Goal: Answer question/provide support: Share knowledge or assist other users

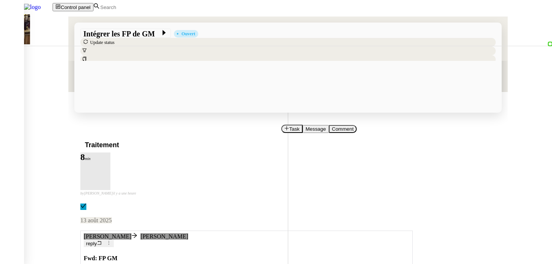
scroll to position [62, 0]
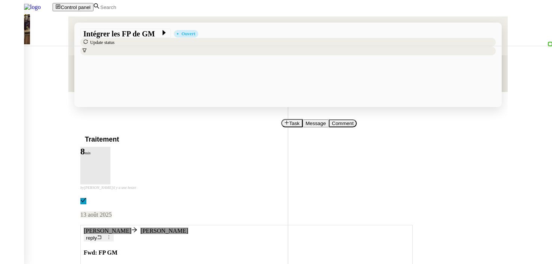
click at [97, 236] on span "reply" at bounding box center [91, 239] width 11 height 6
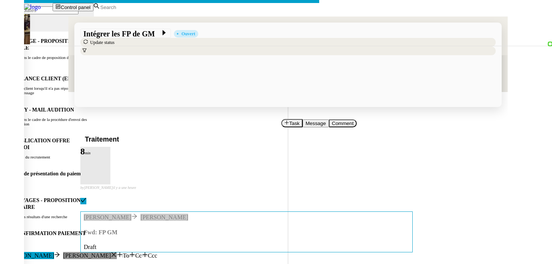
type input "C'est fait pour N, N-1 et Obj"
click at [99, 159] on nz-modal-container "Service TA - VOYAGE - PROPOSITION GLOBALE A utiliser dans le cadre de propositi…" at bounding box center [276, 183] width 552 height 367
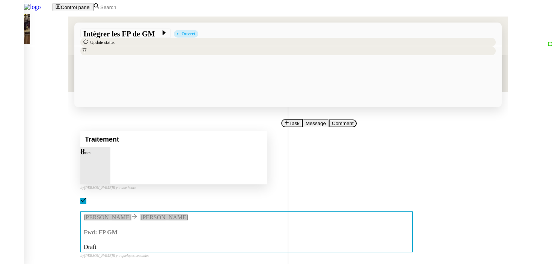
click at [110, 156] on button at bounding box center [95, 156] width 30 height 0
click at [95, 156] on div at bounding box center [87, 156] width 15 height 0
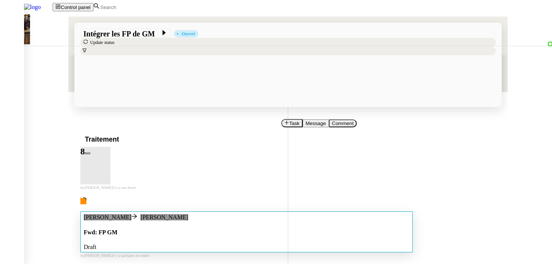
click at [275, 244] on div "Draft" at bounding box center [247, 247] width 326 height 7
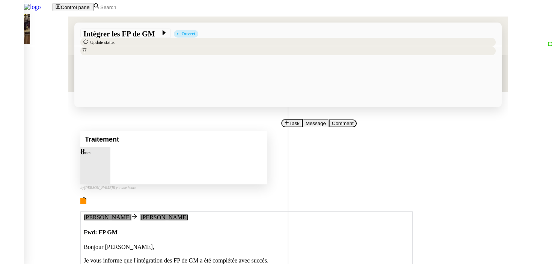
click at [110, 156] on div at bounding box center [95, 156] width 30 height 0
click at [106, 152] on icon at bounding box center [103, 155] width 6 height 6
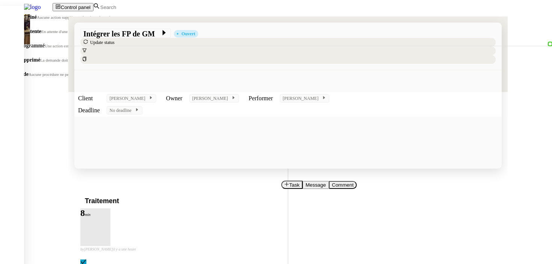
click at [41, 34] on span "En attente" at bounding box center [29, 32] width 23 height 6
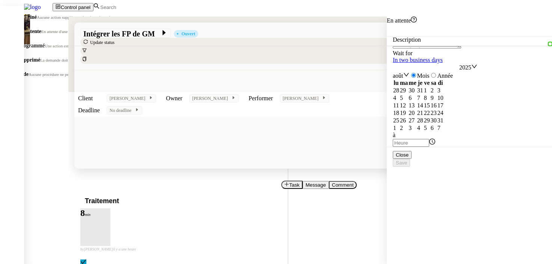
click at [37, 20] on span "Terminé" at bounding box center [27, 17] width 19 height 6
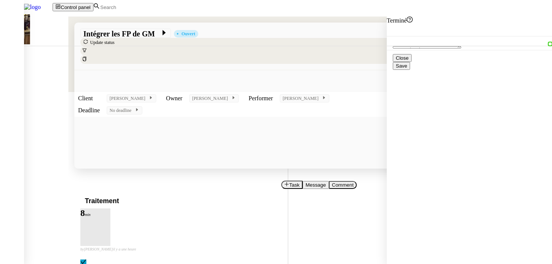
click at [407, 69] on span "Save" at bounding box center [401, 66] width 11 height 6
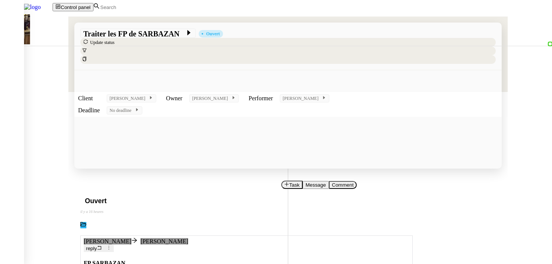
scroll to position [178, 0]
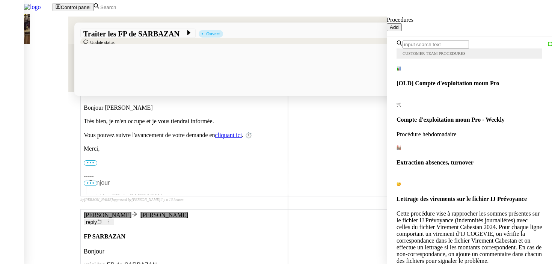
click at [441, 43] on input "text" at bounding box center [436, 45] width 66 height 8
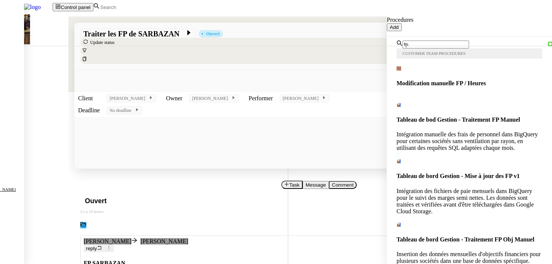
type input "fp"
click at [462, 173] on span "Tableau de bord Gestion - Mise à jour des FP v1" at bounding box center [458, 176] width 123 height 6
click at [465, 237] on h4 "Tableau de bord Gestion - Traitement FP Obj Manuel" at bounding box center [470, 240] width 146 height 7
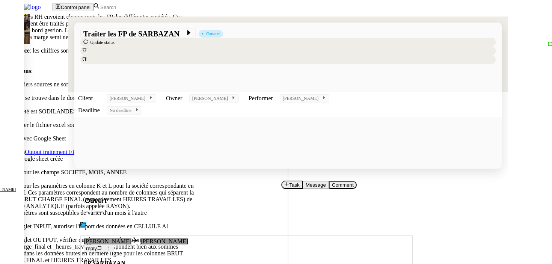
scroll to position [143, 0]
click at [132, 119] on nz-modal-container "-- Contexte : les RH envoient chaque mois les FP des différentes sociétés. Ces …" at bounding box center [276, 213] width 552 height 427
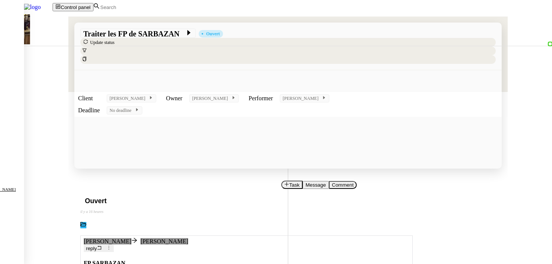
click at [289, 182] on span "Task" at bounding box center [294, 185] width 10 height 6
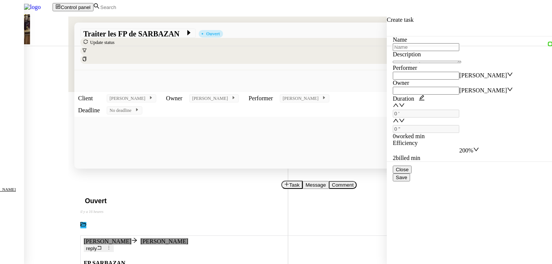
click at [412, 49] on input "text" at bounding box center [426, 47] width 66 height 8
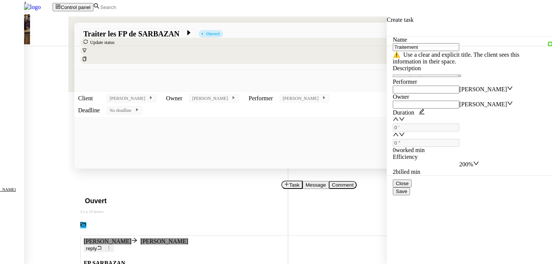
click at [153, 7] on nz-auto-option "Traitement" at bounding box center [76, 3] width 153 height 7
type input "Traitement"
click at [407, 194] on span "Save" at bounding box center [401, 192] width 11 height 6
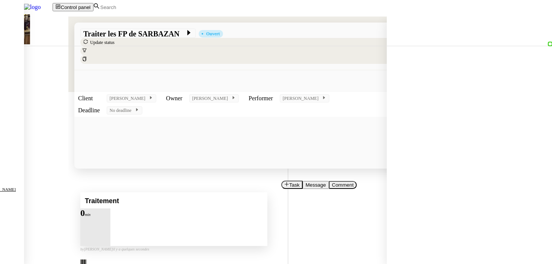
click at [95, 218] on div at bounding box center [87, 218] width 15 height 0
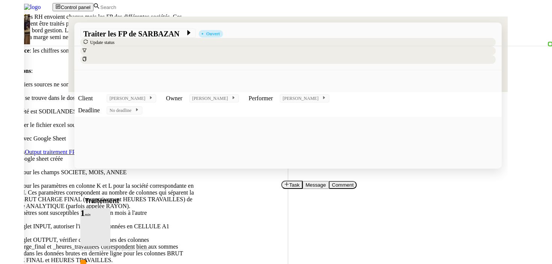
click at [120, 156] on nz-modal-container "-- Contexte : les RH envoient chaque mois les FP des différentes sociétés. Ces …" at bounding box center [276, 213] width 552 height 427
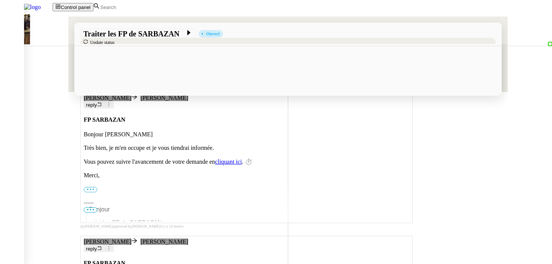
scroll to position [221, 0]
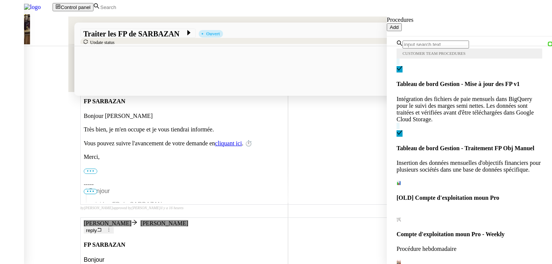
click at [446, 96] on div "Intégration des fichiers de paie mensuels dans BigQuery pour le suivi des marge…" at bounding box center [470, 109] width 146 height 27
click at [434, 41] on input "text" at bounding box center [436, 45] width 66 height 8
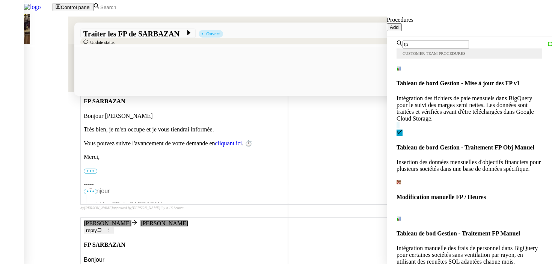
type input "fp"
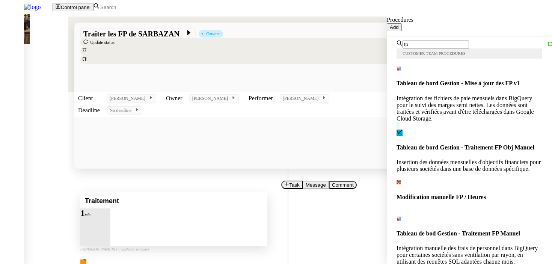
click at [110, 218] on div at bounding box center [95, 218] width 30 height 0
click at [95, 218] on div at bounding box center [87, 218] width 15 height 0
click at [461, 194] on span "Modification manuelle FP / Heures" at bounding box center [441, 197] width 89 height 6
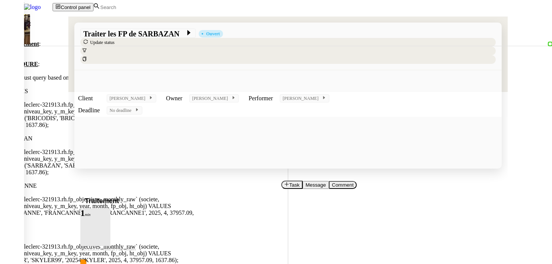
scroll to position [141, 0]
click at [136, 138] on nz-modal-container "Contexte : Récurrence : Déclenchement : PROCÉDURE : Please adjust query based o…" at bounding box center [276, 156] width 552 height 312
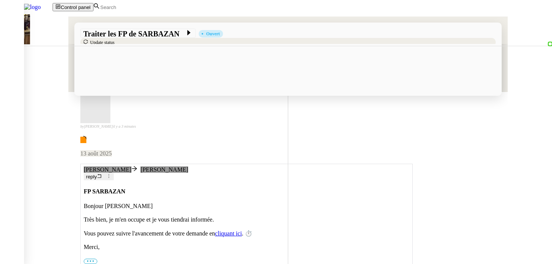
scroll to position [221, 0]
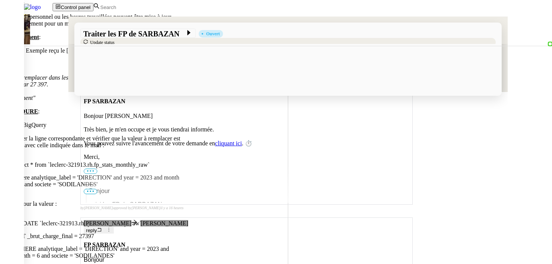
scroll to position [0, 0]
click at [167, 134] on nz-modal-container "Contexte : Les frais de personnel ou les heures travaillées peuvent être mise à…" at bounding box center [276, 190] width 552 height 381
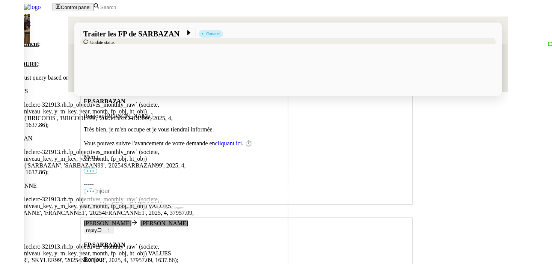
scroll to position [121, 0]
drag, startPoint x: 230, startPoint y: 159, endPoint x: 226, endPoint y: 158, distance: 4.2
click at [195, 196] on div "INSERT `leclerc-321913.rh.fp_objectives_monthly_raw` (societe, structure_niveau…" at bounding box center [97, 209] width 195 height 27
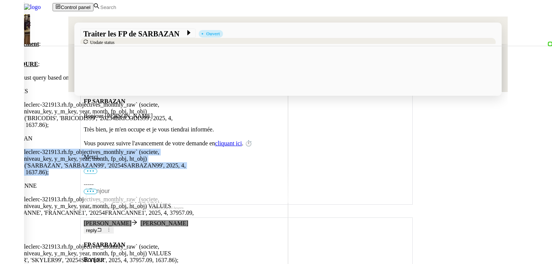
drag, startPoint x: 223, startPoint y: 108, endPoint x: 174, endPoint y: 86, distance: 53.8
click at [174, 86] on nz-modal-container "Contexte : Récurrence : Déclenchement : PROCÉDURE : Please adjust query based o…" at bounding box center [276, 156] width 552 height 312
copy div "INSERT `leclerc-321913.rh.fp_objectives_monthly_raw` (societe, structure_niveau…"
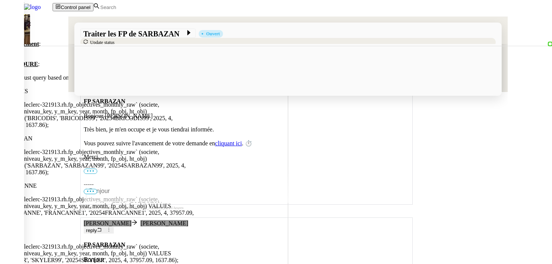
click at [133, 192] on nz-modal-container "Contexte : Récurrence : Déclenchement : PROCÉDURE : Please adjust query based o…" at bounding box center [276, 156] width 552 height 312
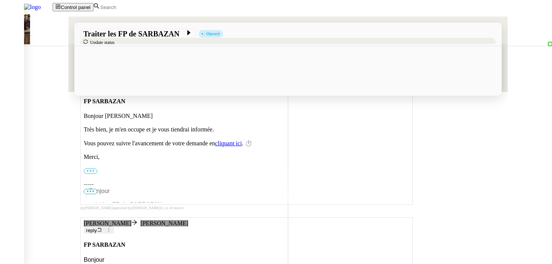
scroll to position [0, 0]
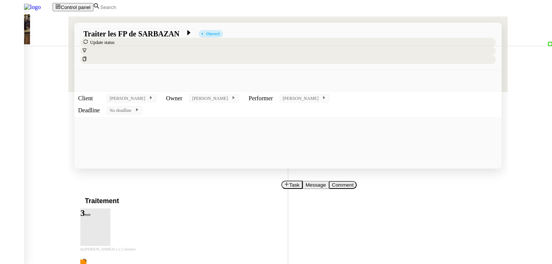
click at [282, 181] on div "Task Message Comment" at bounding box center [389, 185] width 214 height 8
click at [332, 182] on span "Comment" at bounding box center [343, 185] width 22 height 6
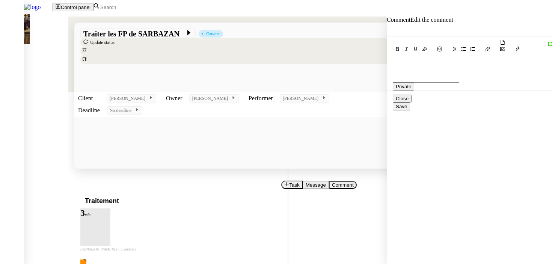
click at [454, 60] on div at bounding box center [469, 61] width 153 height 13
paste div
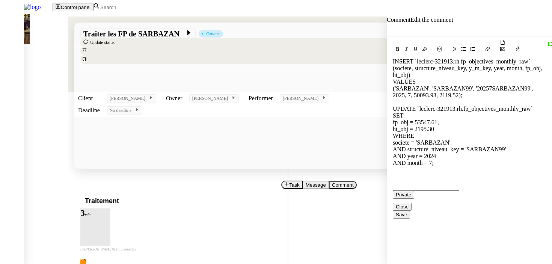
click at [410, 219] on button "Save" at bounding box center [401, 215] width 17 height 8
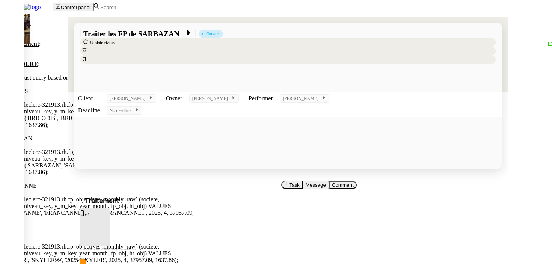
scroll to position [141, 0]
click at [136, 143] on nz-modal-container "Contexte : Récurrence : Déclenchement : PROCÉDURE : Please adjust query based o…" at bounding box center [276, 156] width 552 height 312
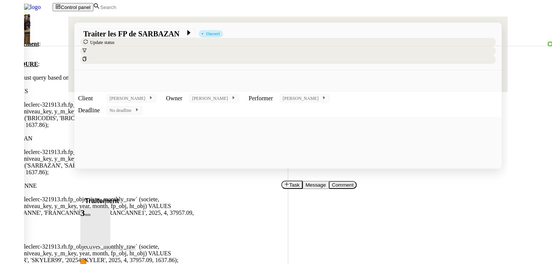
scroll to position [141, 0]
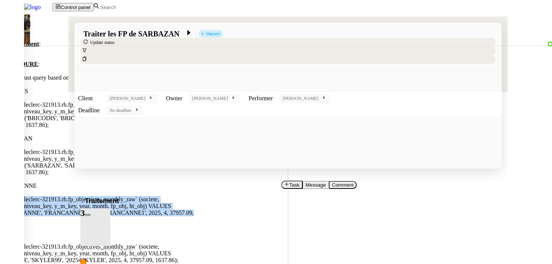
drag, startPoint x: 360, startPoint y: 130, endPoint x: 179, endPoint y: 110, distance: 182.2
click at [179, 110] on div "Contexte : Récurrence : Déclenchement : PROCÉDURE : Please adjust query based o…" at bounding box center [97, 152] width 195 height 304
copy div "INSERT `leclerc-321913.rh.fp_objectives_monthly_raw` (societe, structure_niveau…"
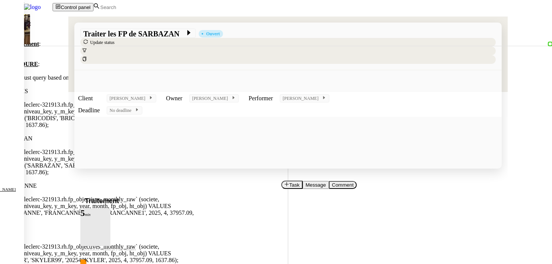
click at [134, 154] on nz-modal-container "Contexte : Récurrence : Déclenchement : PROCÉDURE : Please adjust query based o…" at bounding box center [276, 156] width 552 height 312
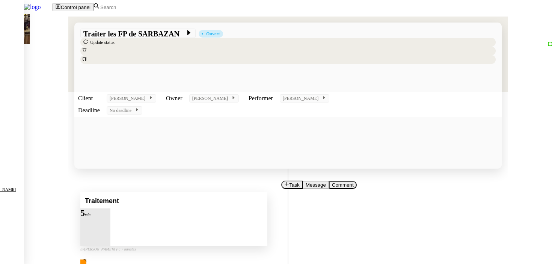
click at [110, 218] on div at bounding box center [95, 218] width 30 height 0
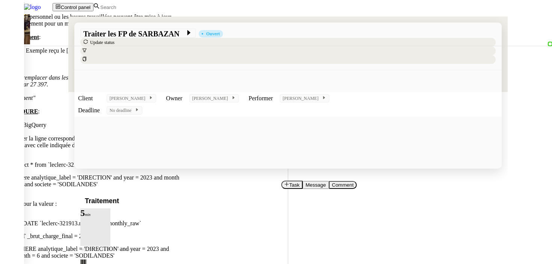
scroll to position [0, 0]
click at [122, 118] on nz-modal-container "Contexte : Les frais de personnel ou les heures travaillées peuvent être mise à…" at bounding box center [276, 190] width 552 height 381
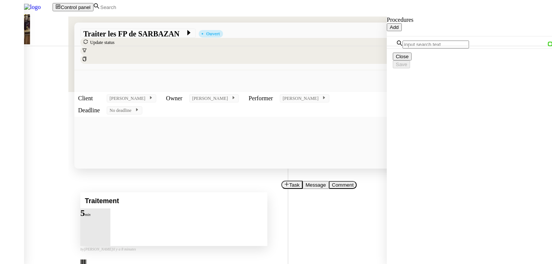
click at [95, 218] on div at bounding box center [87, 218] width 15 height 0
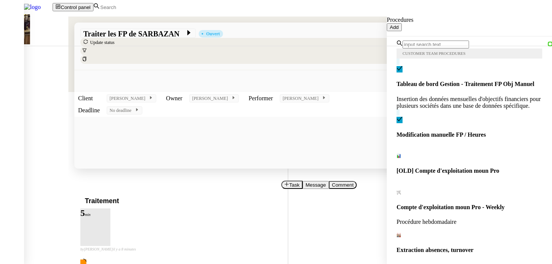
click at [418, 44] on input "text" at bounding box center [436, 45] width 66 height 8
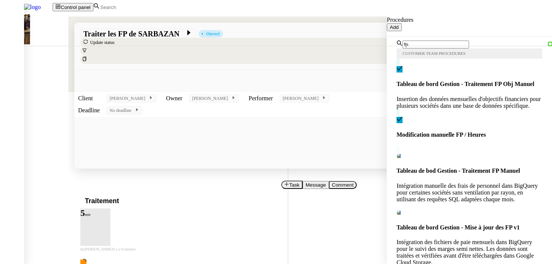
type input "fp"
click at [435, 183] on div "Intégration manuelle des frais de personnel dans BigQuery pour certaines sociét…" at bounding box center [470, 193] width 146 height 20
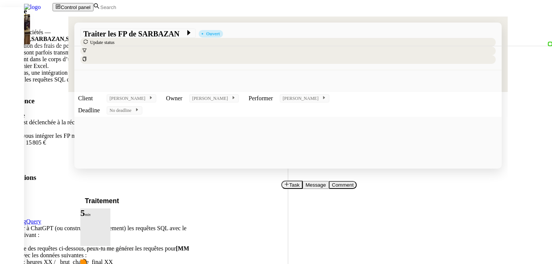
scroll to position [230, 0]
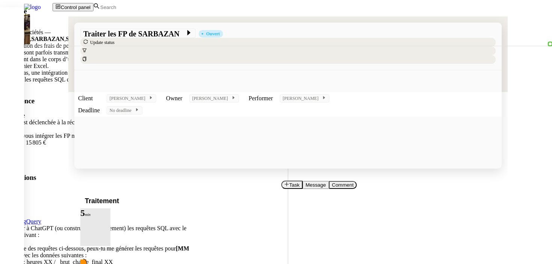
copy div "🏢 SARBAZAN INSERT `leclerc-321913.rh.fp_stats_monthly_raw` (societe, analytique…"
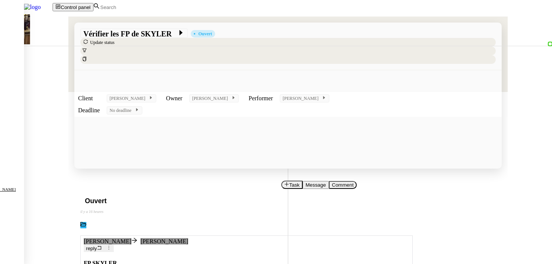
scroll to position [183, 0]
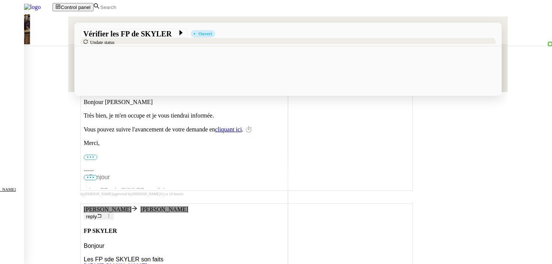
click at [137, 263] on link "[URL][DOMAIN_NAME]" at bounding box center [115, 266] width 63 height 6
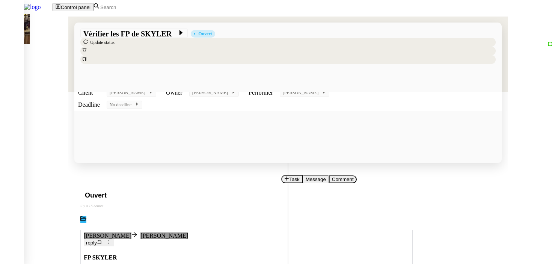
scroll to position [0, 0]
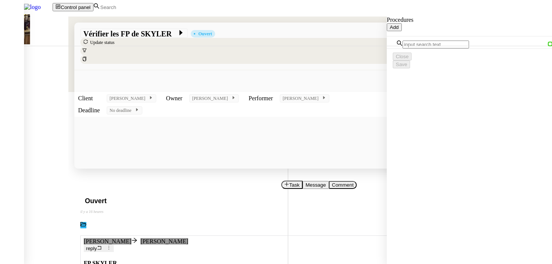
click at [284, 182] on icon at bounding box center [286, 184] width 5 height 5
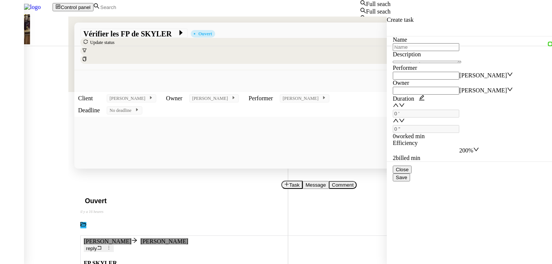
click at [156, 7] on input at bounding box center [132, 7] width 65 height 6
type input "n"
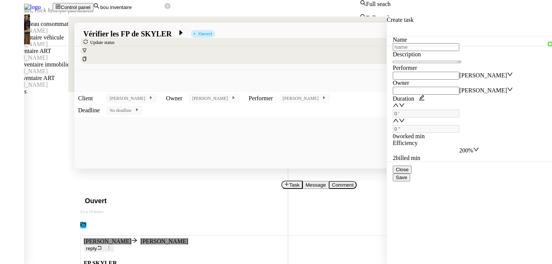
click at [159, 82] on div "BOU - Inventaire ART" at bounding box center [195, 78] width 391 height 7
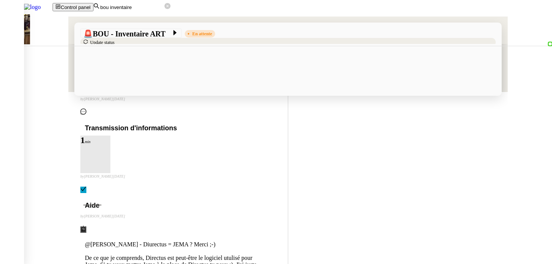
scroll to position [17810, 0]
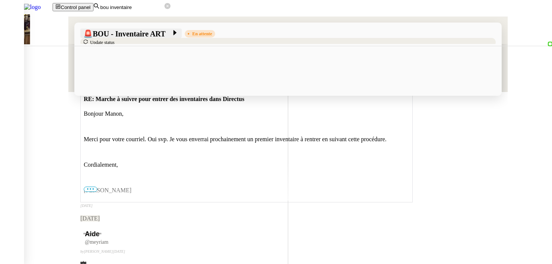
click at [94, 35] on span "🚨 BOU - Inventaire ART" at bounding box center [127, 34] width 88 height 8
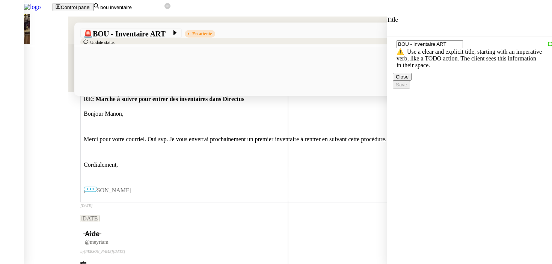
click at [451, 46] on input "BOU - Inventaire ART" at bounding box center [430, 44] width 66 height 8
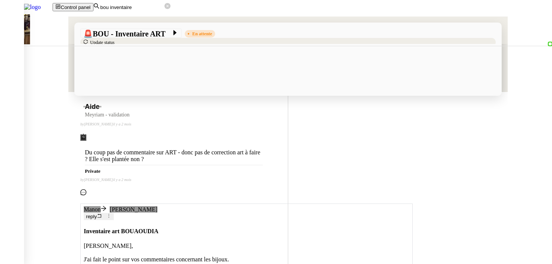
scroll to position [730, 0]
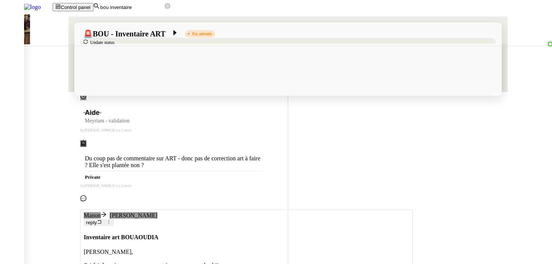
click at [320, 255] on div at bounding box center [247, 258] width 326 height 7
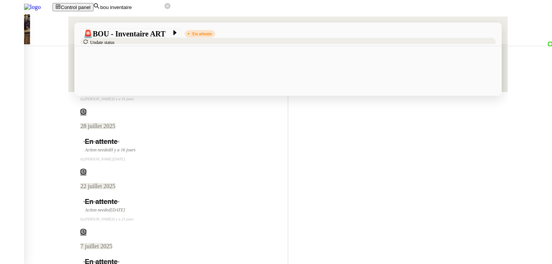
scroll to position [0, 0]
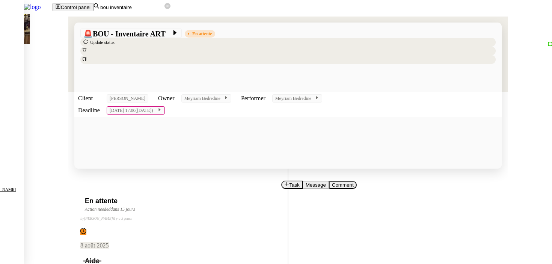
click at [53, 8] on img at bounding box center [26, 7] width 53 height 14
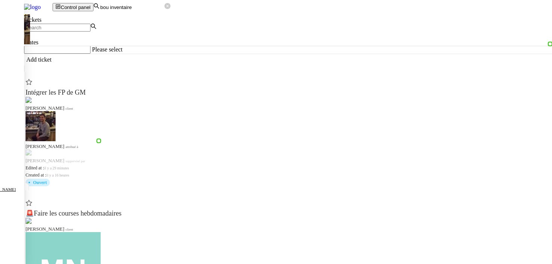
click at [171, 10] on app-search-bar "bou inventaire" at bounding box center [132, 7] width 77 height 6
click at [165, 11] on input "bou inventaire" at bounding box center [132, 7] width 65 height 6
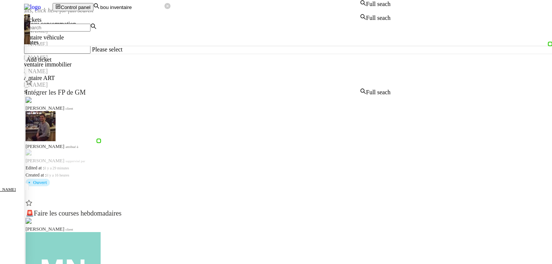
click at [165, 8] on input "bou inventaire" at bounding box center [132, 7] width 65 height 6
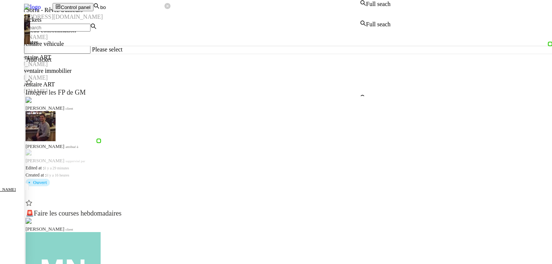
type input "b"
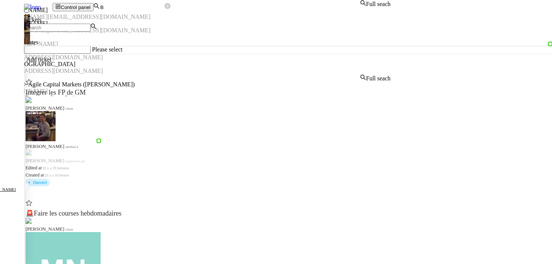
click at [171, 10] on nz-input-group "B" at bounding box center [132, 7] width 77 height 6
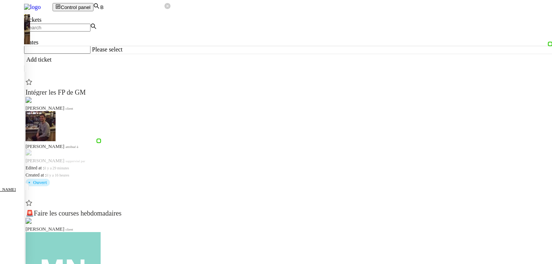
click at [171, 10] on nz-input-group "B" at bounding box center [132, 7] width 77 height 6
click at [165, 9] on input "B" at bounding box center [132, 7] width 65 height 6
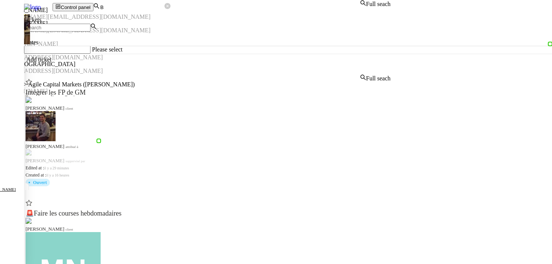
click at [165, 9] on input "B" at bounding box center [132, 7] width 65 height 6
paste input "BSN"
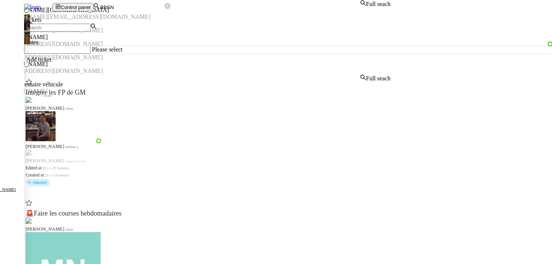
paste input
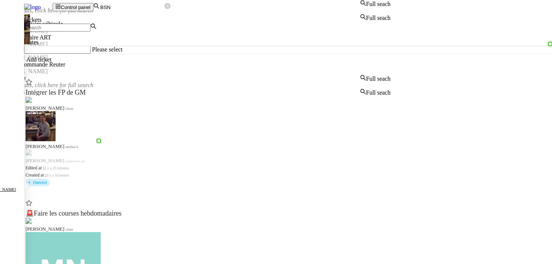
click at [183, 27] on div "BSN - Inventaire véhicule" at bounding box center [195, 24] width 391 height 7
type input "BSN"
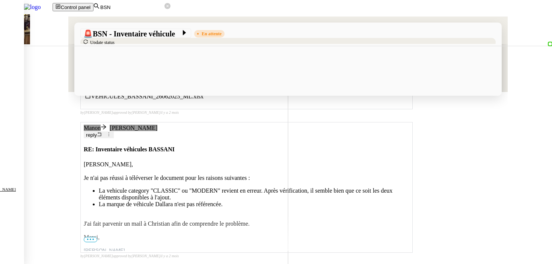
scroll to position [306, 0]
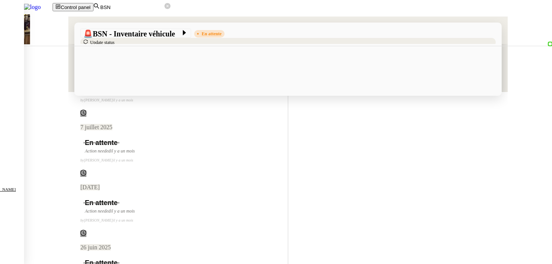
click at [149, 5] on input "BSN" at bounding box center [132, 7] width 65 height 6
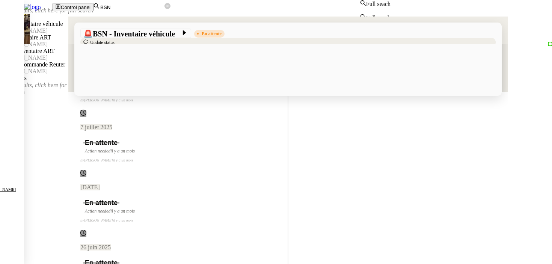
click at [149, 5] on input "BSN" at bounding box center [132, 7] width 65 height 6
click at [53, 6] on img at bounding box center [26, 7] width 53 height 14
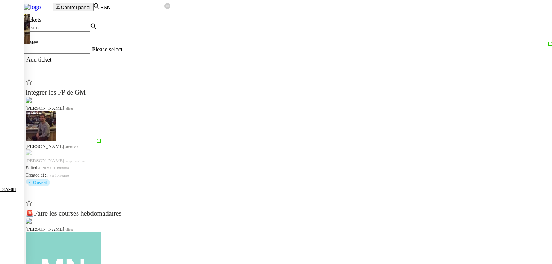
click at [67, 32] on input "text" at bounding box center [57, 28] width 66 height 8
paste input "HAM"
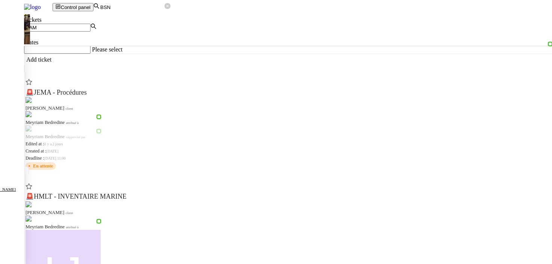
click at [79, 32] on input "HAM" at bounding box center [57, 28] width 66 height 8
paste input "JEMA"
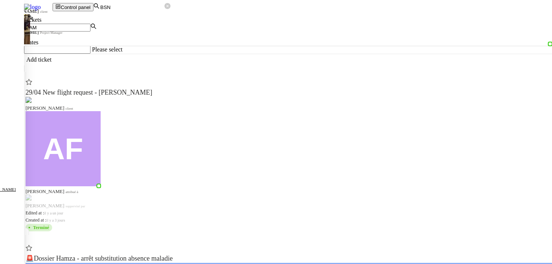
click at [53, 32] on input "HAM" at bounding box center [57, 28] width 66 height 8
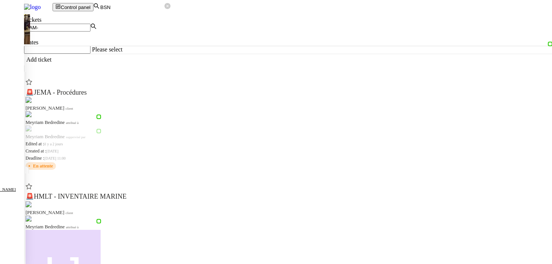
click at [68, 32] on input "HAM-" at bounding box center [57, 28] width 66 height 8
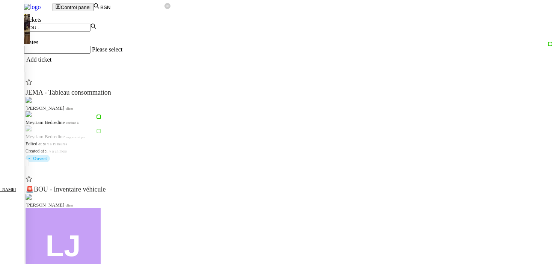
click at [65, 32] on input "BOU -" at bounding box center [57, 28] width 66 height 8
click at [74, 23] on nz-page-header "Tickets" at bounding box center [288, 20] width 528 height 7
click at [68, 32] on input "BOU -" at bounding box center [57, 28] width 66 height 8
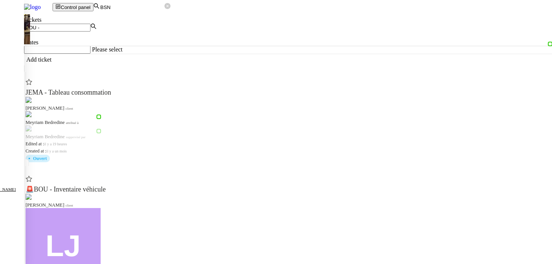
click at [68, 32] on input "BOU -" at bounding box center [57, 28] width 66 height 8
paste input "JEMA"
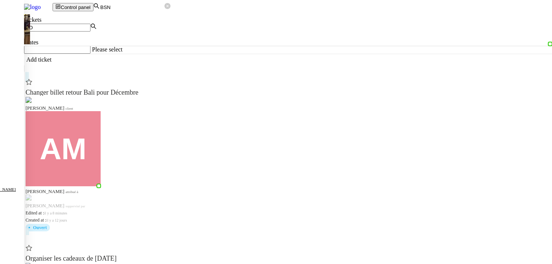
type input "B"
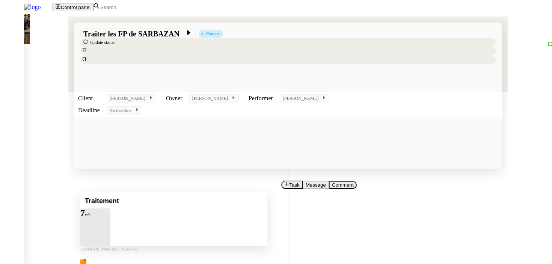
click at [98, 214] on icon at bounding box center [95, 217] width 6 height 6
click at [106, 214] on icon at bounding box center [103, 217] width 6 height 6
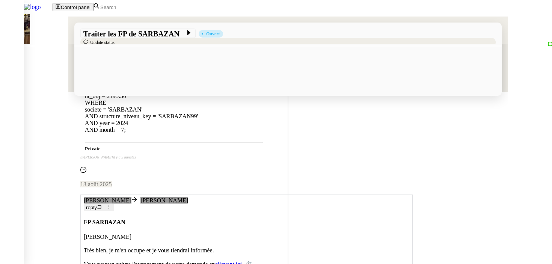
scroll to position [247, 0]
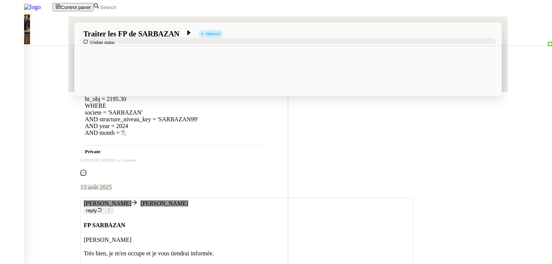
click at [104, 207] on button "reply" at bounding box center [94, 210] width 20 height 7
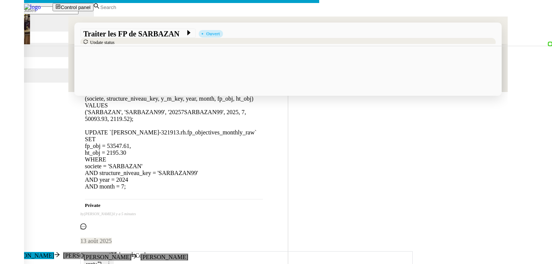
scroll to position [304, 0]
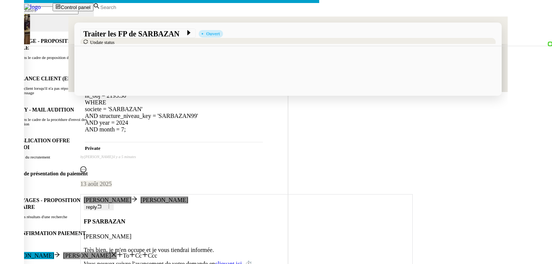
click at [57, 217] on nz-modal-container "Service TA - VOYAGE - PROPOSITION GLOBALE A utiliser dans le cadre de propositi…" at bounding box center [276, 193] width 552 height 387
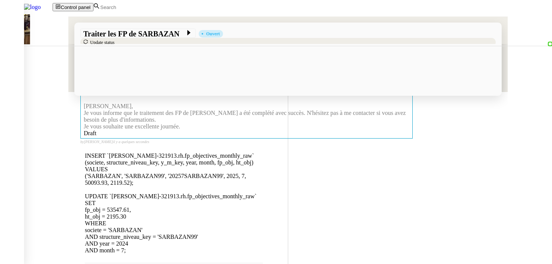
scroll to position [0, 0]
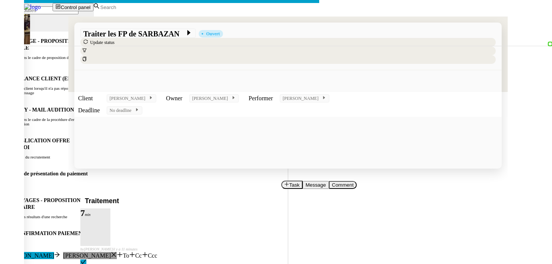
scroll to position [0, 16]
drag, startPoint x: 205, startPoint y: 97, endPoint x: 125, endPoint y: 96, distance: 80.8
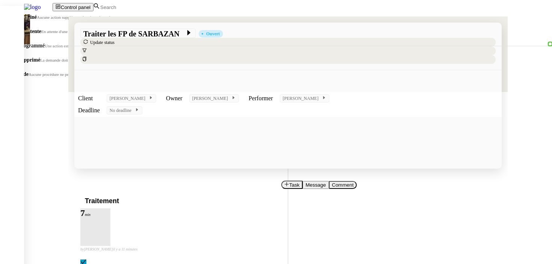
click at [37, 20] on span "Terminé" at bounding box center [27, 17] width 19 height 6
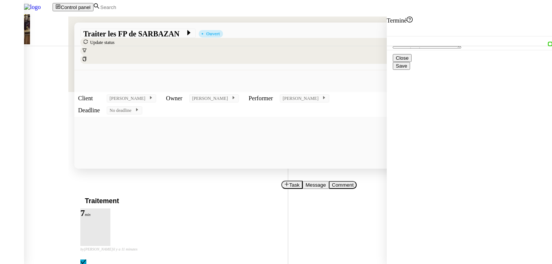
click at [407, 69] on span "Save" at bounding box center [401, 66] width 11 height 6
